Goal: Task Accomplishment & Management: Manage account settings

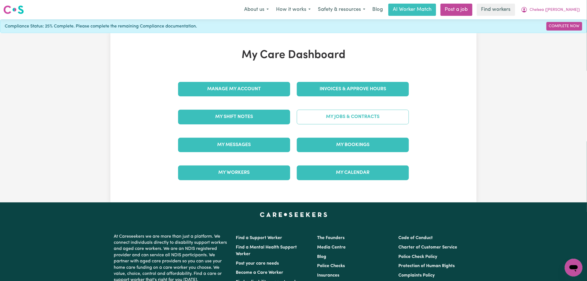
click at [337, 117] on link "My Jobs & Contracts" at bounding box center [353, 117] width 112 height 14
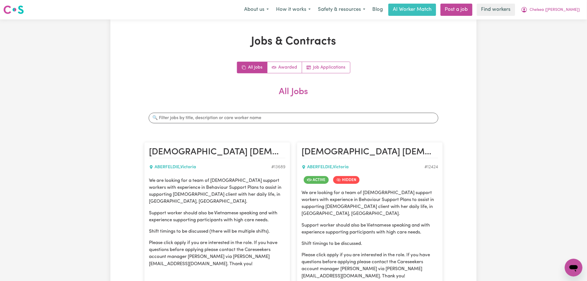
click at [267, 112] on div "Search jobs" at bounding box center [293, 117] width 299 height 19
click at [264, 117] on input "Search jobs" at bounding box center [294, 118] width 290 height 11
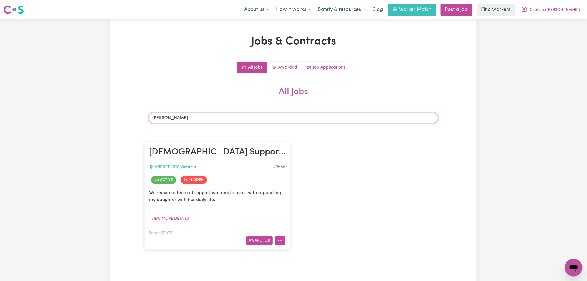
type input "[PERSON_NAME]"
click at [280, 243] on button "More options" at bounding box center [280, 240] width 11 height 9
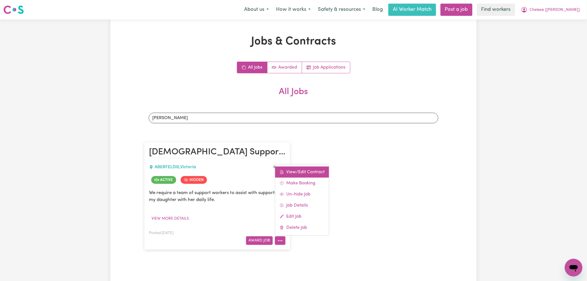
click at [300, 171] on link "View/Edit Contract" at bounding box center [302, 172] width 54 height 11
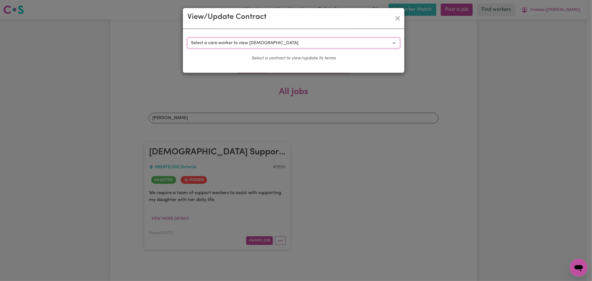
click at [246, 46] on select "Select a care worker to view [DEMOGRAPHIC_DATA] #2281 - [PERSON_NAME] Vu (contr…" at bounding box center [293, 43] width 213 height 11
select select "5556"
click at [187, 38] on select "Select a care worker to view [DEMOGRAPHIC_DATA] #2281 - [PERSON_NAME] Vu (contr…" at bounding box center [293, 43] width 213 height 11
select select "WEEKDAY_DAYTIME"
select select "ASSISTANCE_SELF_CARE"
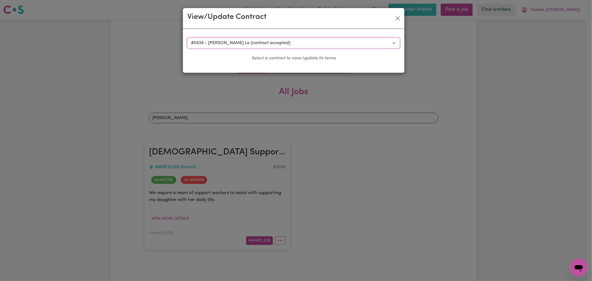
select select "ONE"
select select "[DATE]"
select select "ASSISTANCE_SELF_CARE"
select select "ONE"
select select "[DATE]"
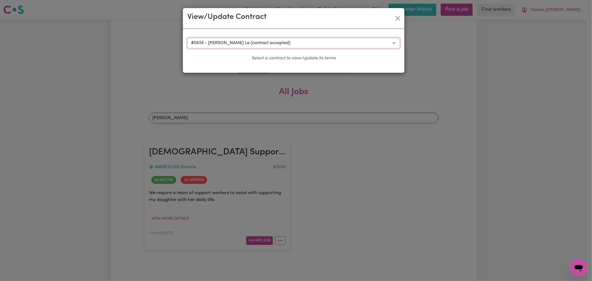
select select "ASSISTANCE_SELF_CARE"
select select "ONE"
select select "PUBLIC_HOLIDAY"
select select "ASSISTANCE_SELF_CARE"
select select "ONE"
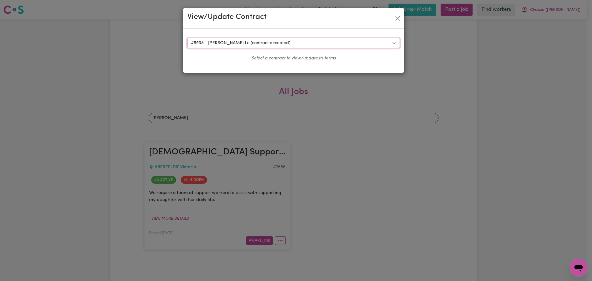
select select "OVERNIGHT_ACTIVE"
select select "OVERNIGHT_ACTIVE_STANDARD"
select select "ONE"
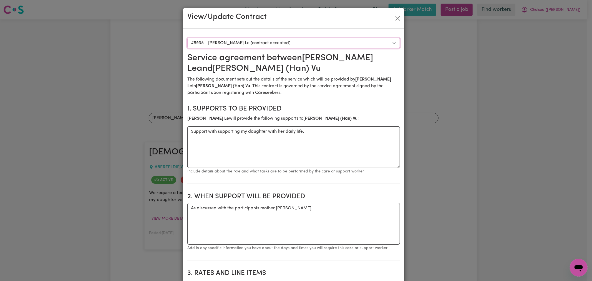
click at [256, 43] on select "Select a care worker to view [DEMOGRAPHIC_DATA] #2281 - [PERSON_NAME] Vu (contr…" at bounding box center [293, 43] width 213 height 11
click at [272, 41] on select "Select a care worker to view [DEMOGRAPHIC_DATA] #2281 - [PERSON_NAME] Vu (contr…" at bounding box center [293, 43] width 213 height 11
select select "2117"
click at [187, 38] on select "Select a care worker to view [DEMOGRAPHIC_DATA] #2281 - [PERSON_NAME] Vu (contr…" at bounding box center [293, 43] width 213 height 11
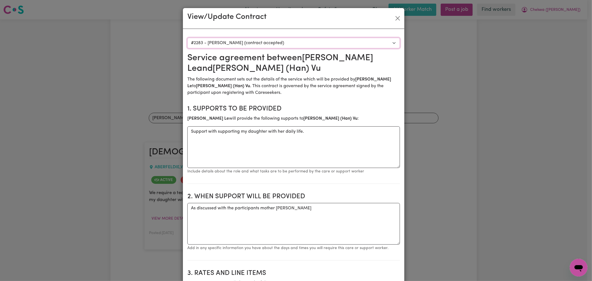
type textarea "To assist [PERSON_NAME] ([PERSON_NAME]) with her daily living activities both i…"
type textarea "As directed by her mother [PERSON_NAME] and her support coordinator."
type input "50.05"
type input "72.9"
type input "90.04"
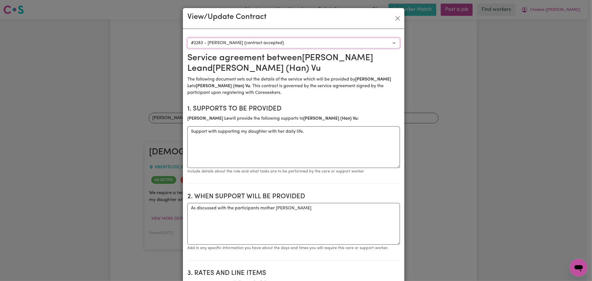
type input "90.04"
type textarea "To be confirmed with participants nominee - [PERSON_NAME]"
type textarea "As an independent contractor there is no notice period for termination of your …"
type textarea "- Participant Full Name : [PERSON_NAME] (Han) Vu - Participant Address : [STREE…"
type input "[PERSON_NAME]"
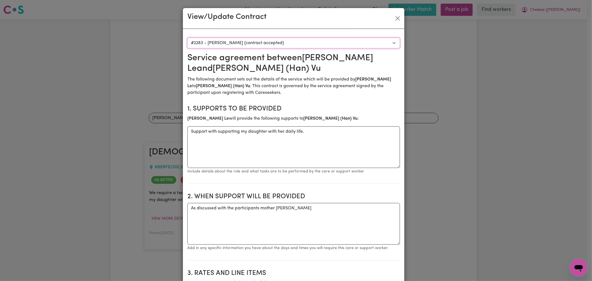
type input "Mother"
select select "WEEKDAY_EVENING"
select select "ASSISTANCE_SELF_CARE"
select select "ONE"
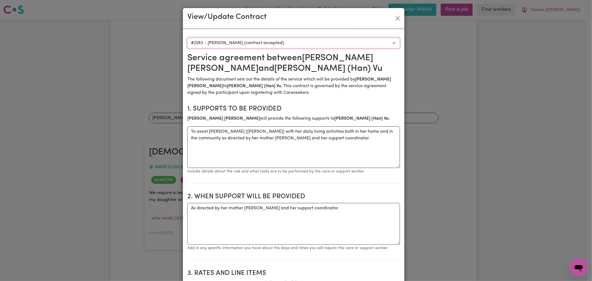
click at [256, 48] on select "Select a care worker to view [DEMOGRAPHIC_DATA] #2281 - [PERSON_NAME] Vu (contr…" at bounding box center [293, 43] width 213 height 11
select select "2115"
click at [187, 38] on select "Select a care worker to view [DEMOGRAPHIC_DATA] #2281 - [PERSON_NAME] Vu (contr…" at bounding box center [293, 43] width 213 height 11
type input "54.21"
type input "77.06"
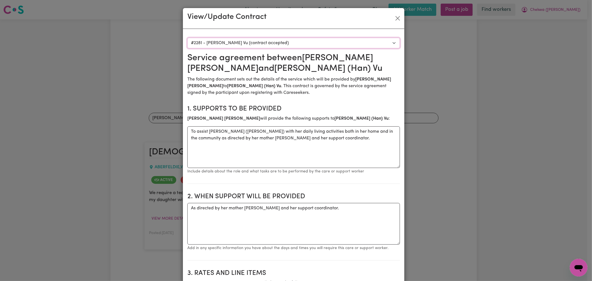
type input "94.2"
type input "92.12"
type input "66.67"
select select "OVERNIGHT_ACTIVE"
select select "OVERNIGHT_ACTIVE_STANDARD"
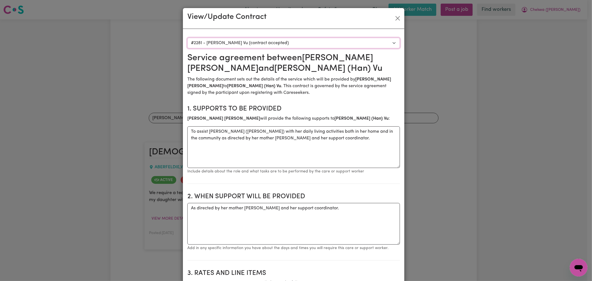
select select "ONE"
click at [398, 20] on button "Close" at bounding box center [397, 18] width 9 height 9
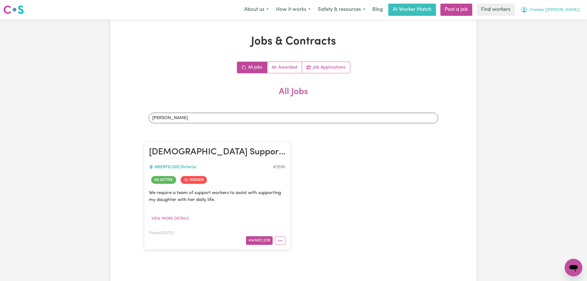
click at [562, 5] on button "Chelsea ([PERSON_NAME])" at bounding box center [551, 10] width 66 height 12
click at [568, 20] on link "My Dashboard" at bounding box center [562, 21] width 44 height 11
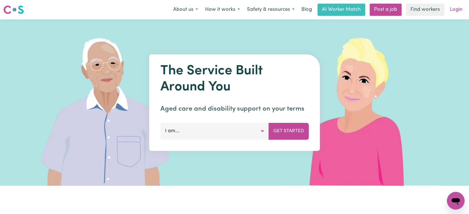
click at [453, 12] on link "Login" at bounding box center [456, 10] width 19 height 12
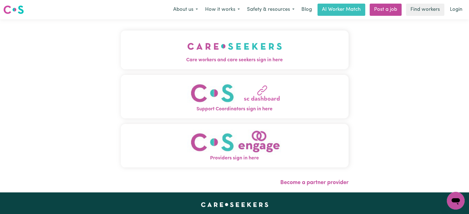
click at [179, 41] on button "Care workers and care seekers sign in here" at bounding box center [235, 50] width 228 height 39
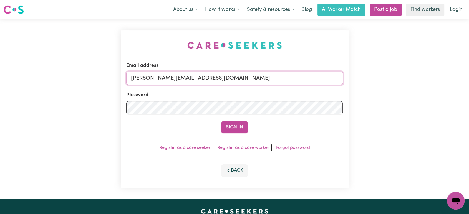
click at [226, 84] on input "lindsay@careseekers.com.au" at bounding box center [234, 78] width 217 height 13
click at [215, 77] on input "lindsay@careseekers.com.au" at bounding box center [234, 78] width 217 height 13
drag, startPoint x: 263, startPoint y: 82, endPoint x: 160, endPoint y: 77, distance: 102.5
click at [160, 77] on input "superuser~ raynekalie@careseekers.com.au" at bounding box center [234, 78] width 217 height 13
type input "superuser~raynekalie@careseekers.com.au"
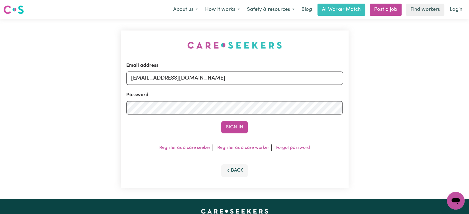
click at [221, 121] on button "Sign In" at bounding box center [234, 127] width 27 height 12
